Goal: Task Accomplishment & Management: Use online tool/utility

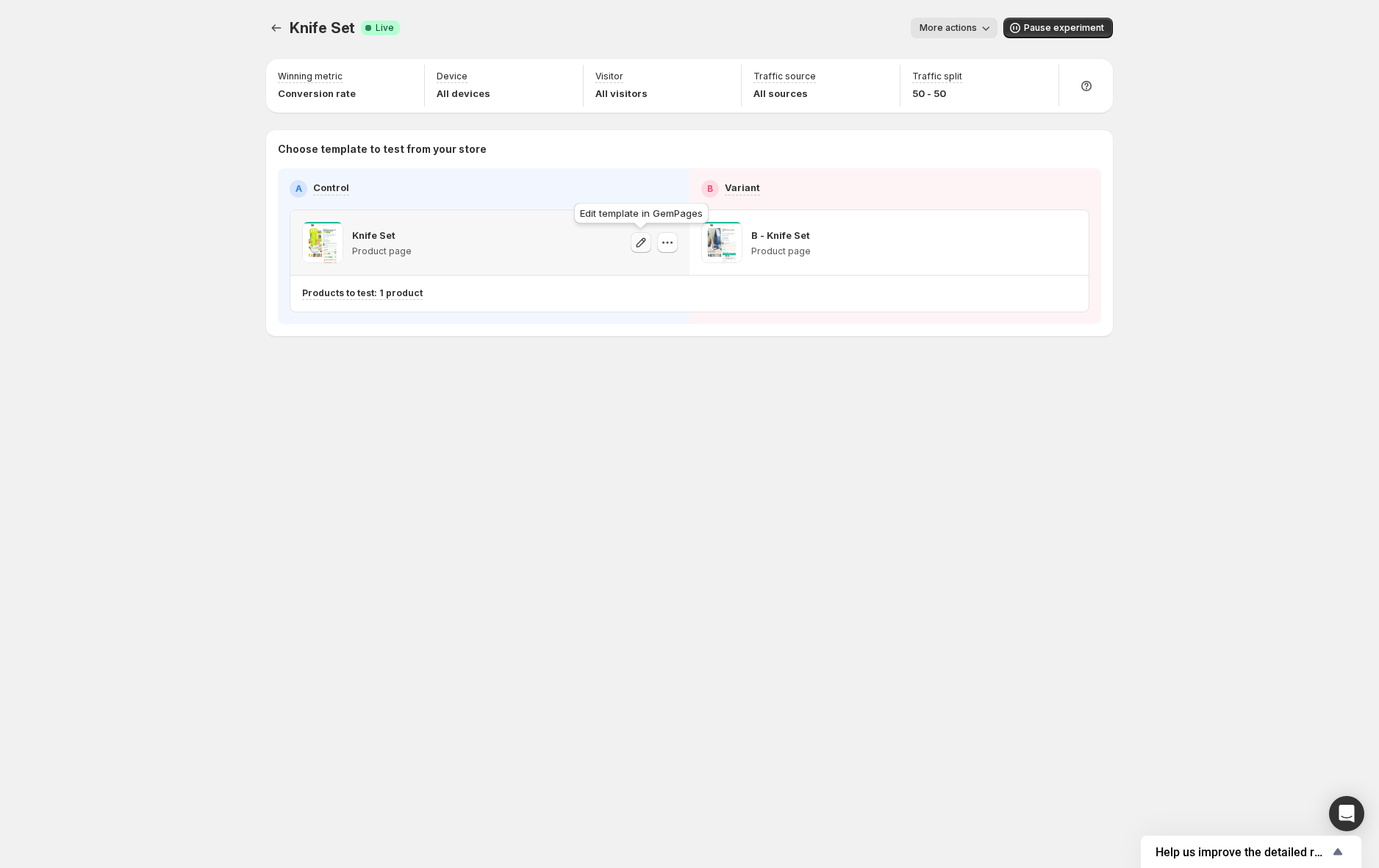
click at [640, 247] on icon "button" at bounding box center [641, 242] width 15 height 15
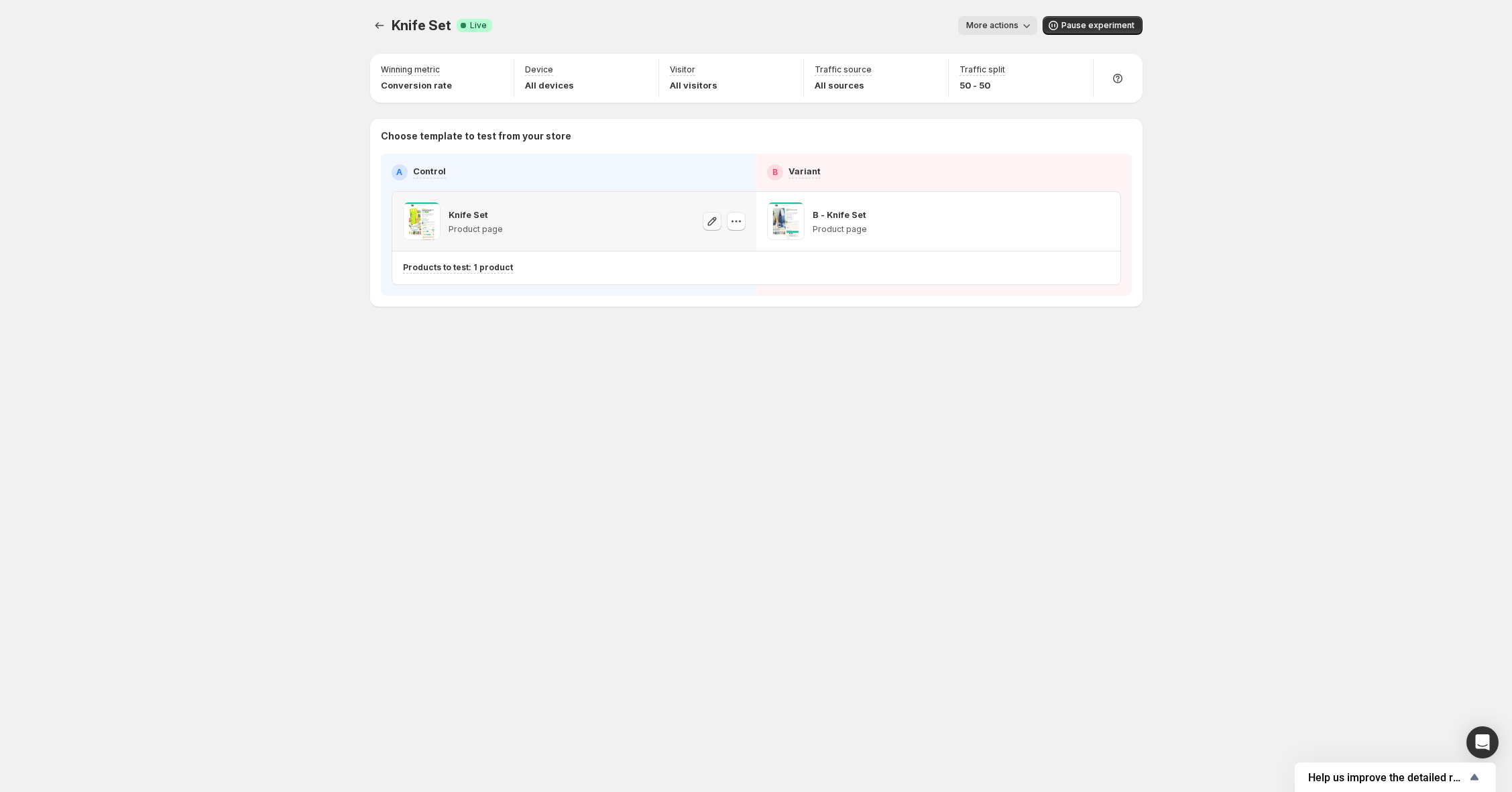
click at [712, 219] on icon "button" at bounding box center [711, 221] width 8 height 8
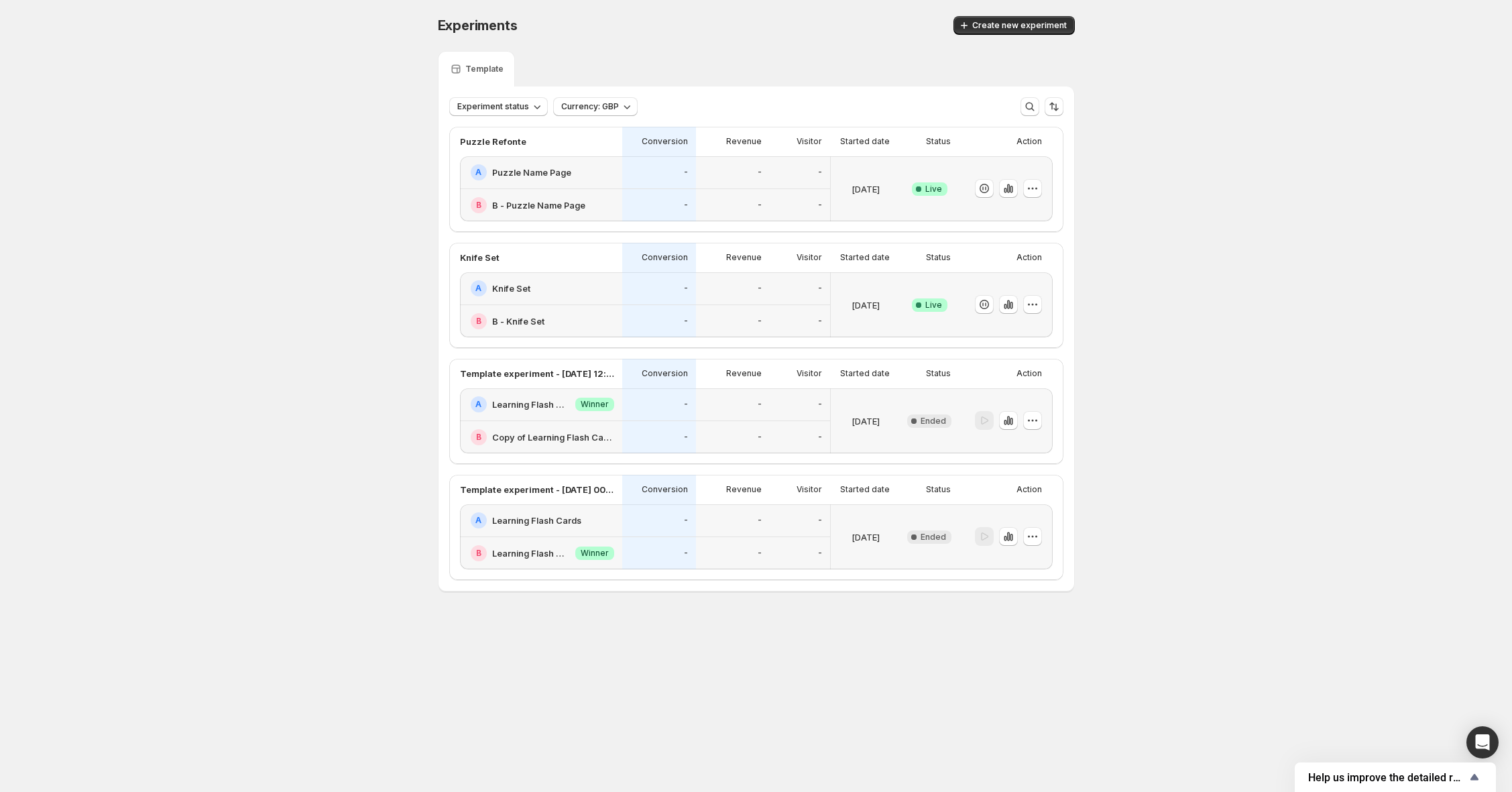
click at [720, 312] on div "-" at bounding box center [732, 321] width 74 height 33
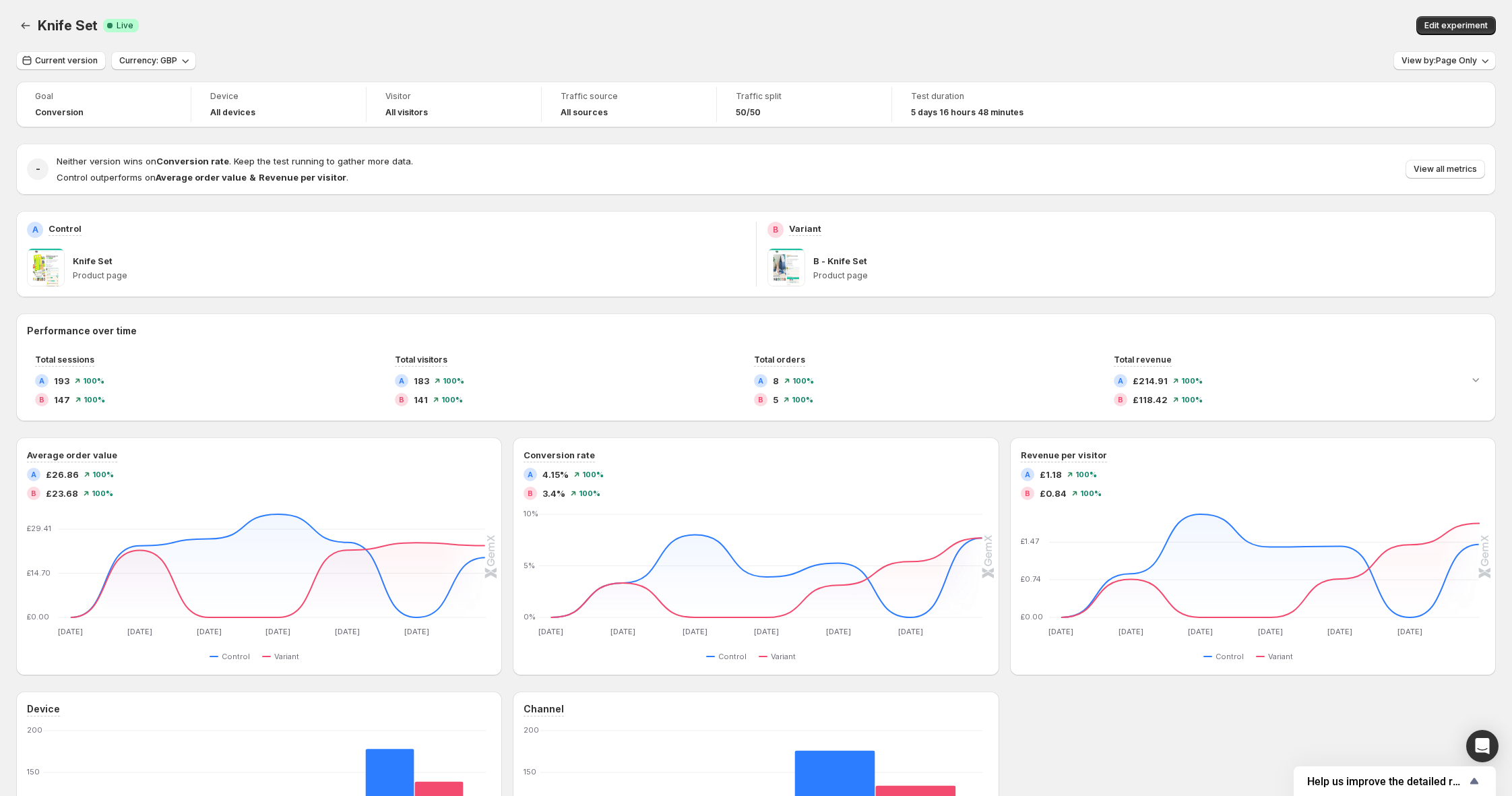
click at [530, 285] on div "Knife Set Product page" at bounding box center [408, 268] width 673 height 38
click at [1451, 34] on button "Edit experiment" at bounding box center [1456, 25] width 80 height 19
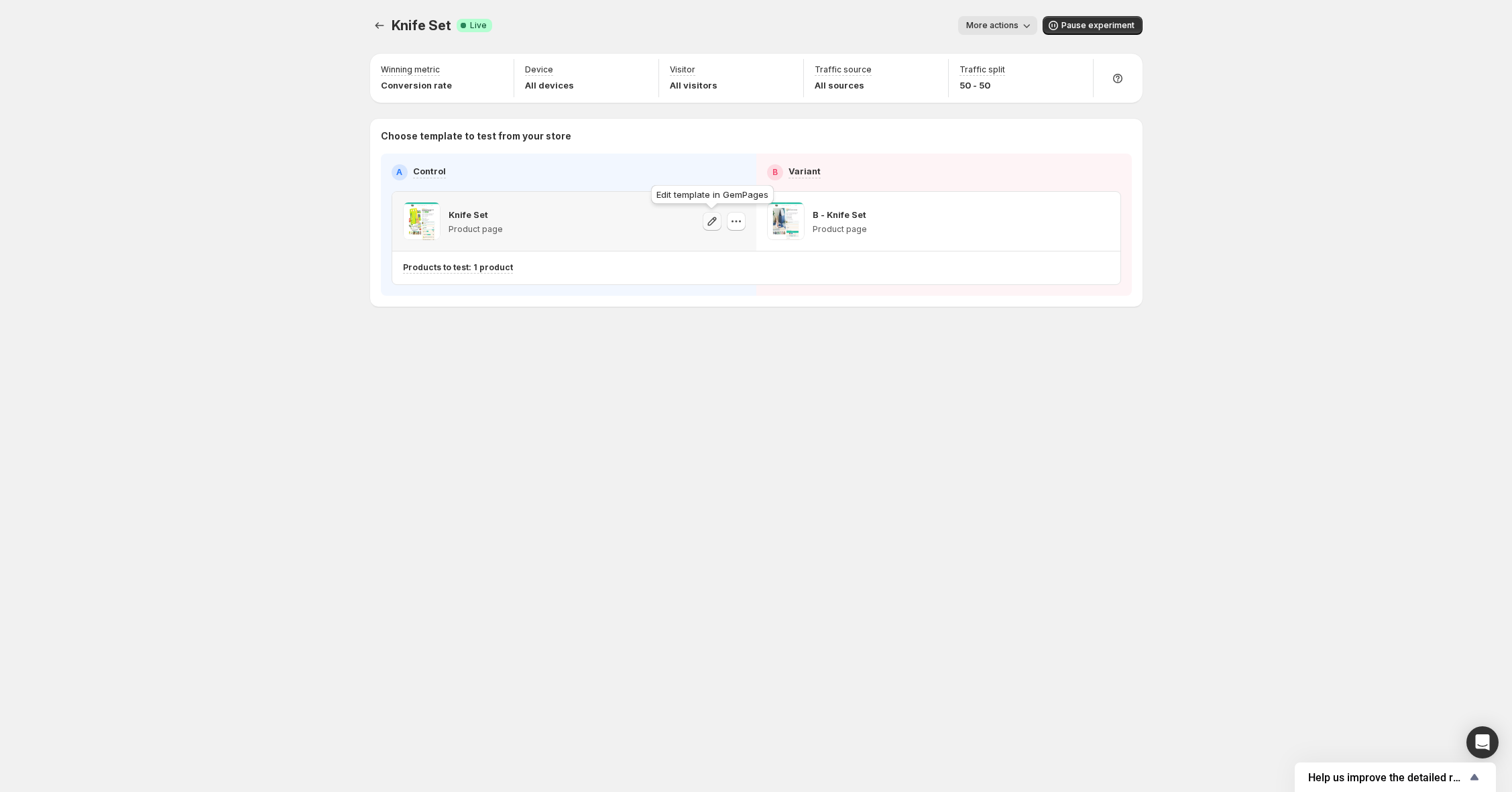
click at [706, 223] on icon "button" at bounding box center [712, 221] width 13 height 13
click at [713, 222] on icon "button" at bounding box center [712, 221] width 13 height 13
click at [1071, 223] on icon "button" at bounding box center [1075, 221] width 13 height 13
click at [1072, 223] on icon "button" at bounding box center [1075, 221] width 8 height 8
click at [1106, 225] on button "button" at bounding box center [1100, 221] width 19 height 19
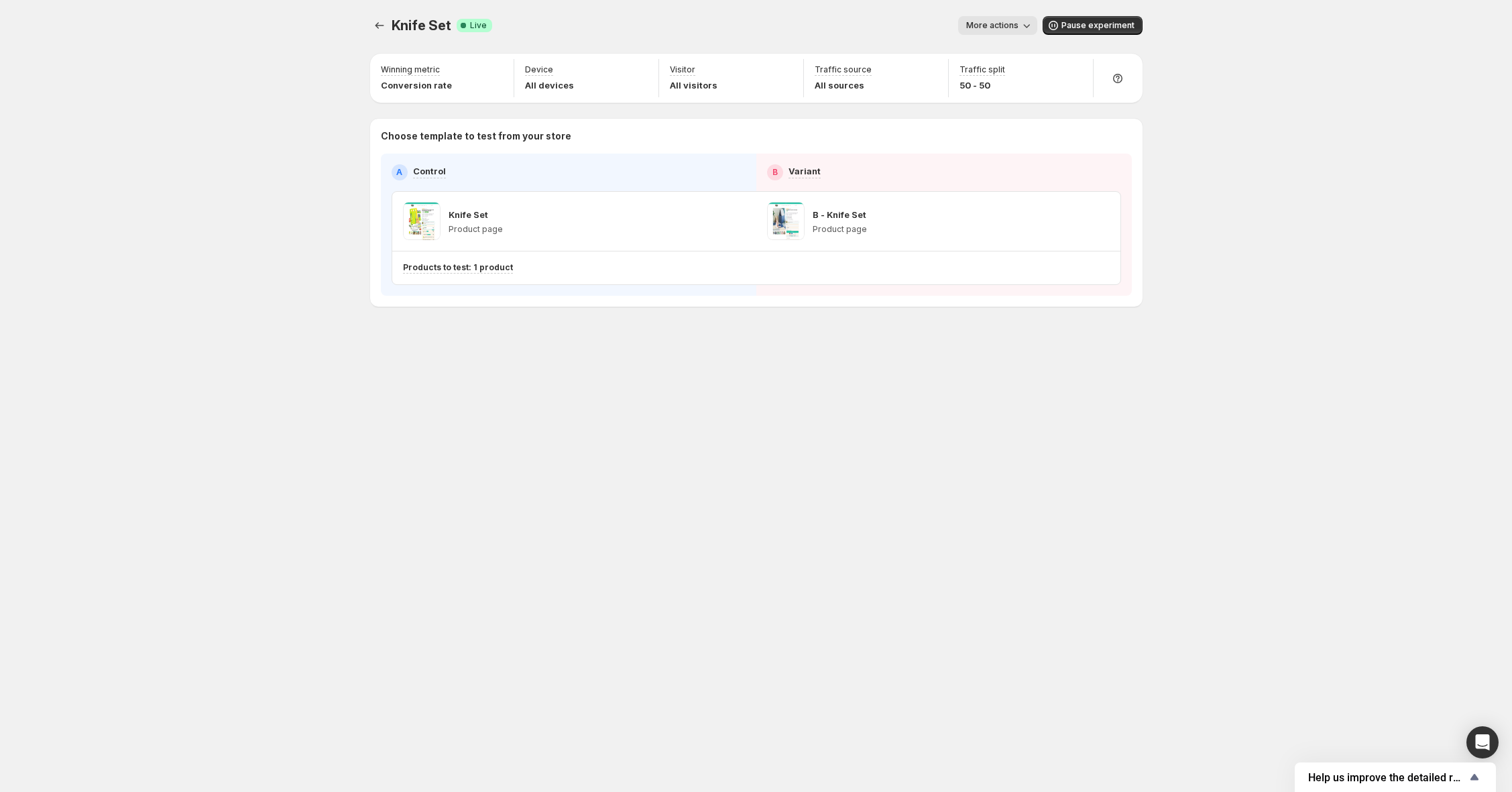
click at [1141, 212] on div "Choose template to test from your store A Control B Variant Knife Set Product p…" at bounding box center [756, 212] width 772 height 188
